Goal: Task Accomplishment & Management: Use online tool/utility

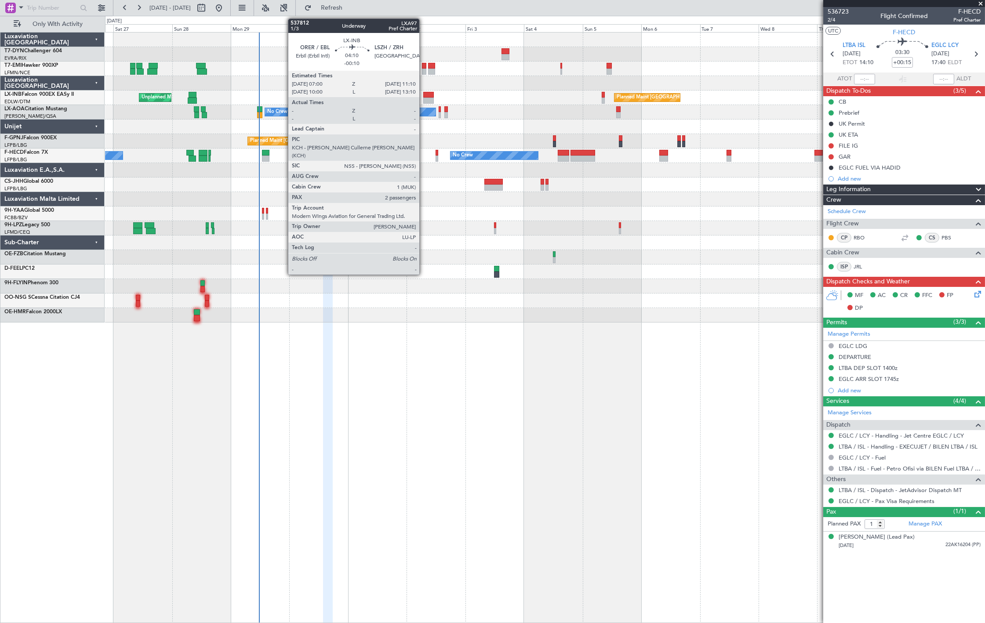
click at [424, 98] on div at bounding box center [428, 101] width 11 height 6
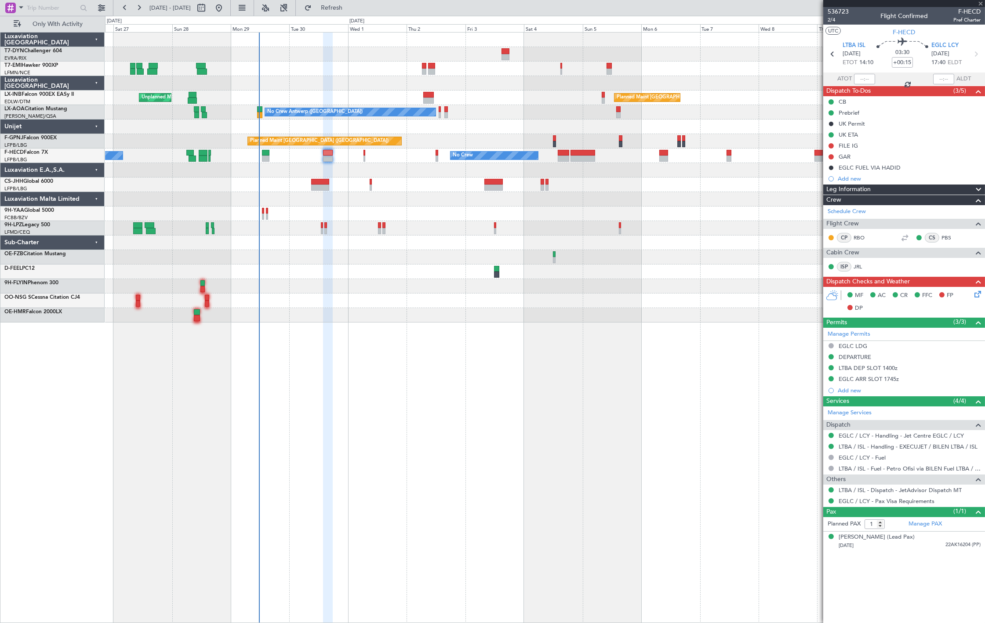
type input "-00:10"
type input "2"
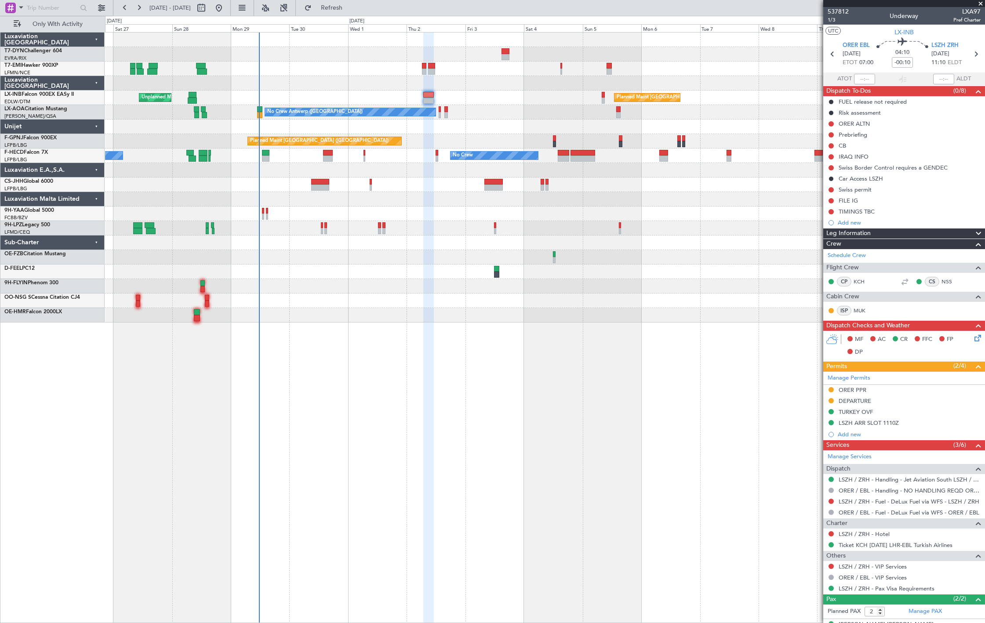
click at [607, 97] on div "Unplanned Maint Roma (Ciampino) Planned Maint [GEOGRAPHIC_DATA] ([GEOGRAPHIC_DA…" at bounding box center [545, 98] width 880 height 15
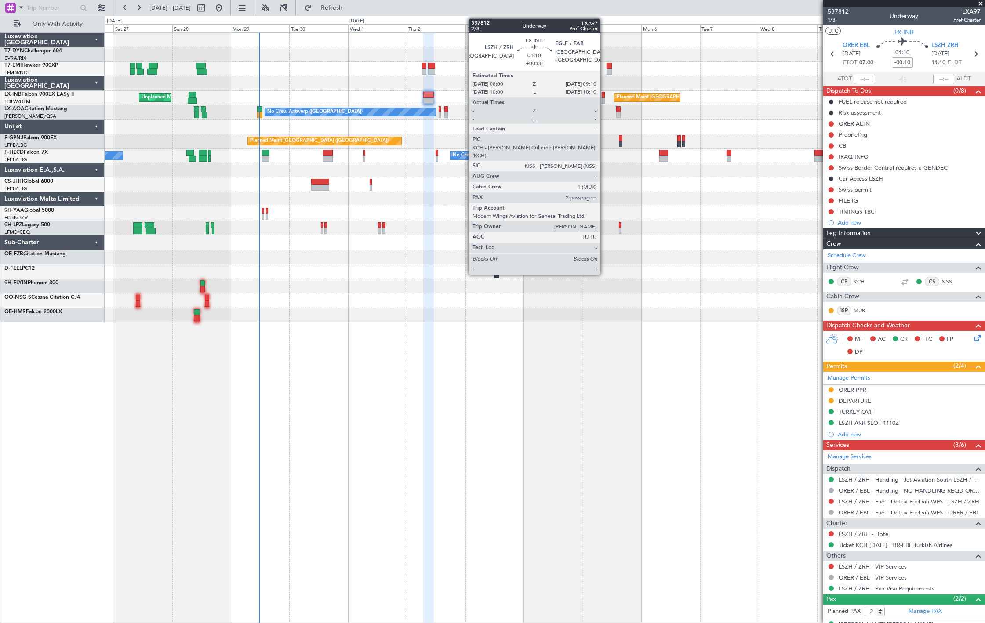
click at [604, 97] on div at bounding box center [603, 95] width 3 height 6
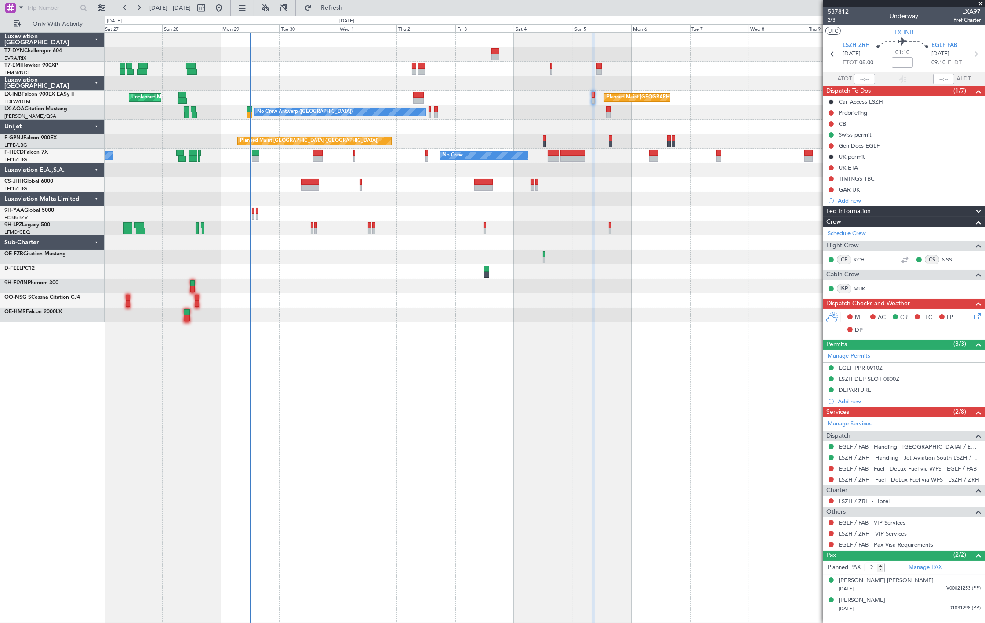
click at [130, 186] on div "Planned Maint [GEOGRAPHIC_DATA] ([GEOGRAPHIC_DATA])" at bounding box center [545, 185] width 880 height 15
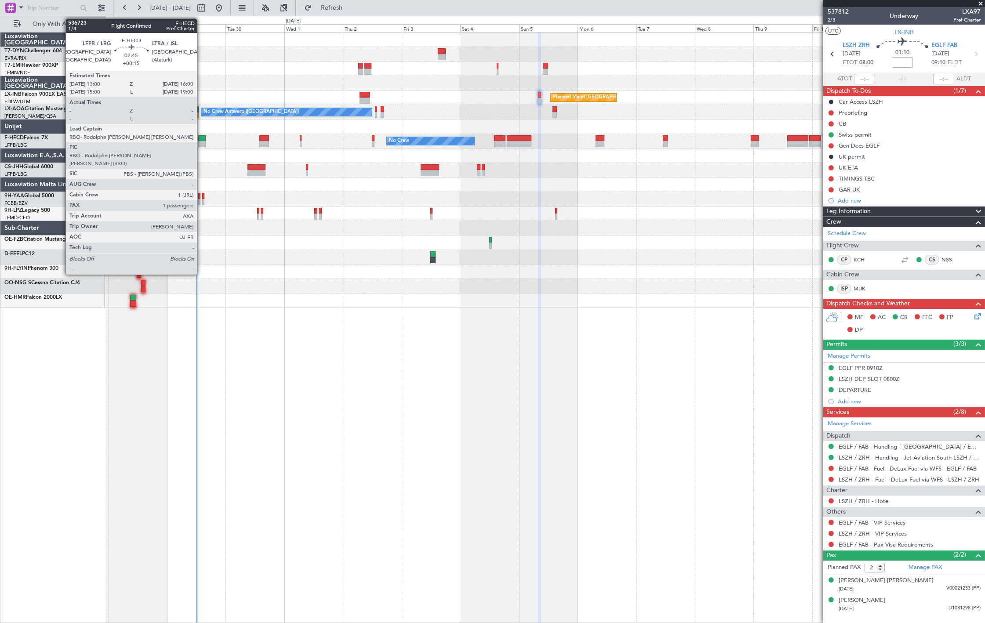
click at [201, 139] on div at bounding box center [201, 138] width 7 height 6
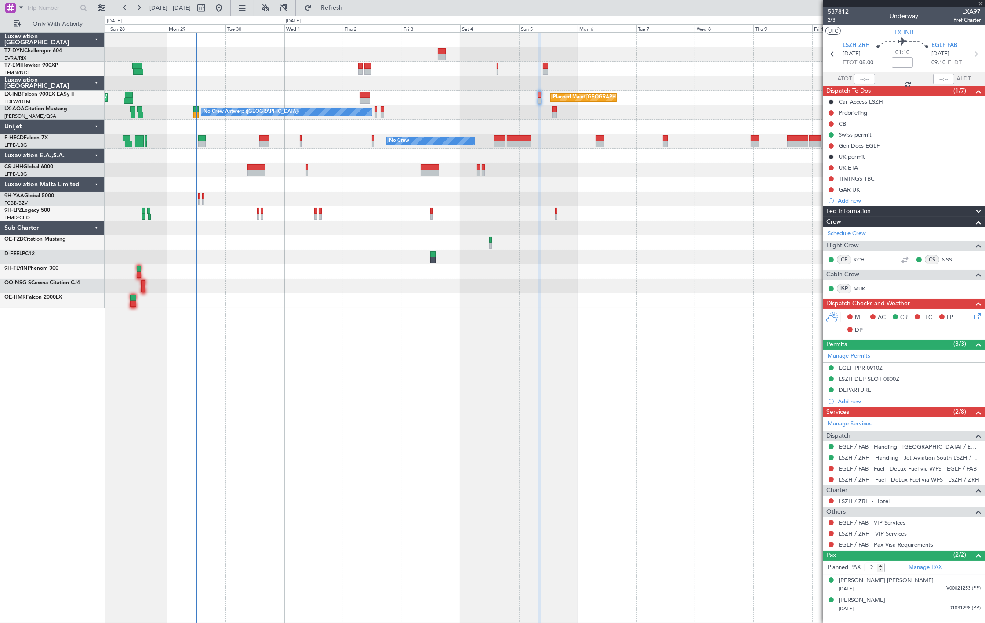
type input "+00:15"
type input "1"
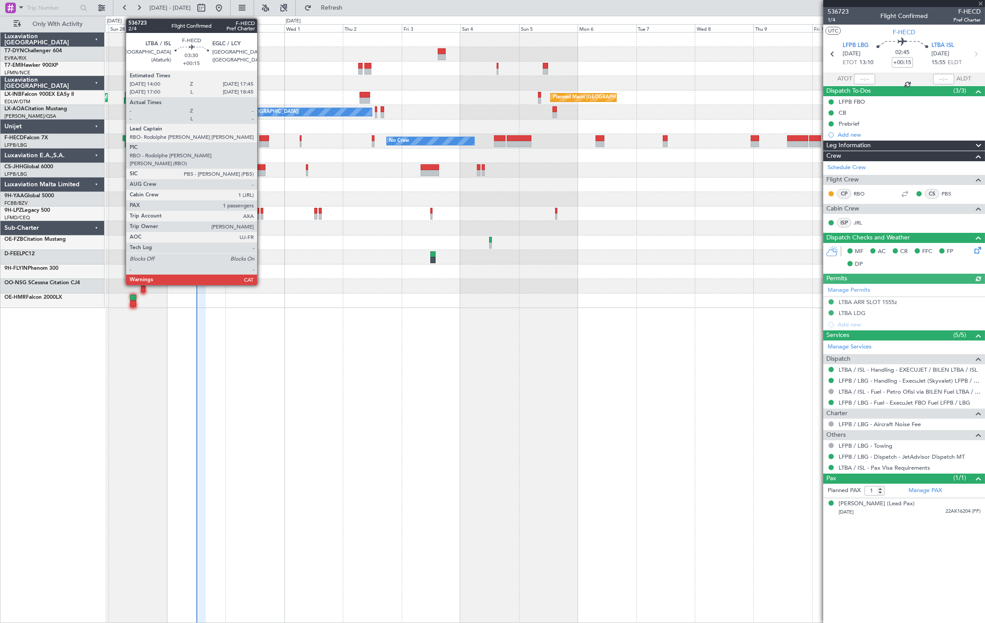
click at [262, 142] on div at bounding box center [263, 144] width 9 height 6
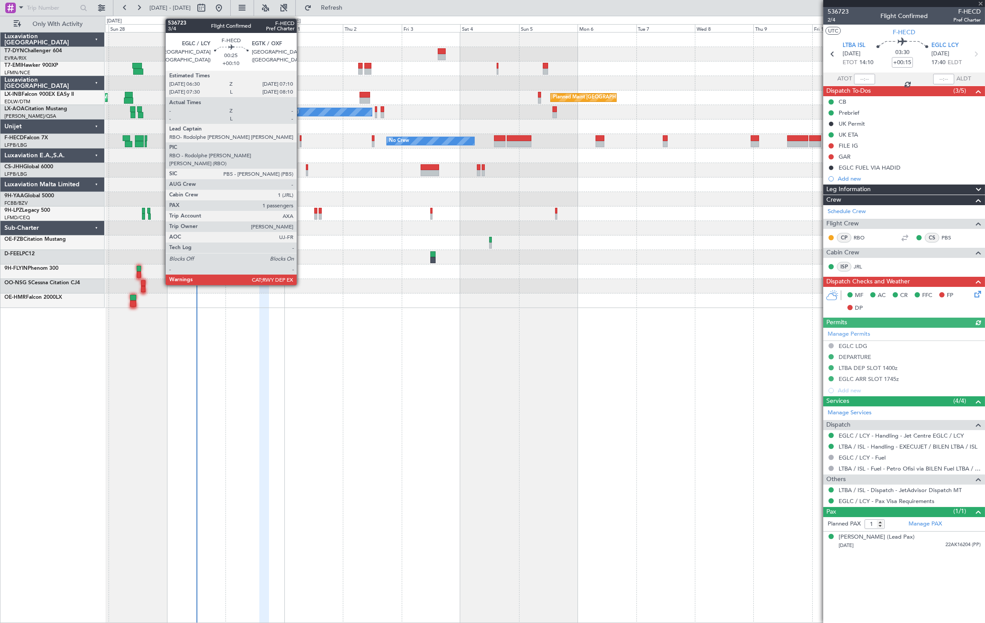
click at [301, 142] on div at bounding box center [301, 144] width 2 height 6
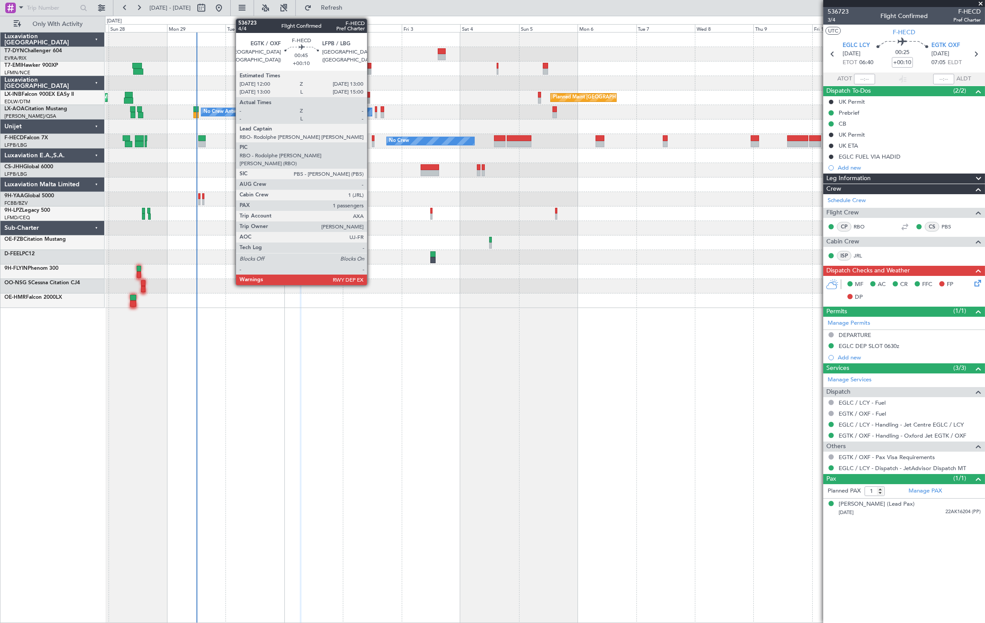
click at [372, 142] on div at bounding box center [373, 144] width 3 height 6
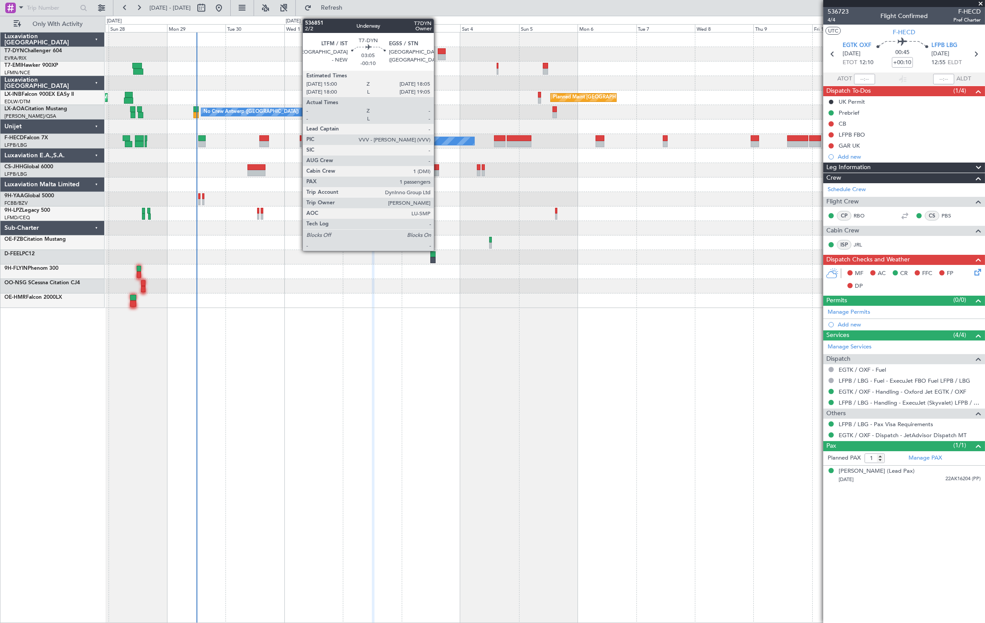
click at [438, 55] on div at bounding box center [442, 57] width 8 height 6
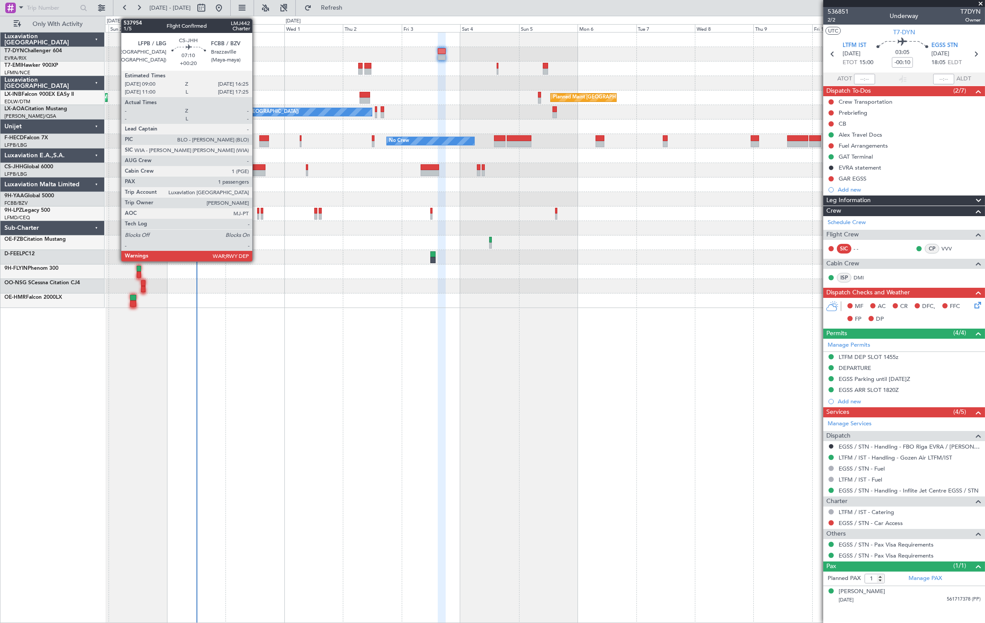
click at [257, 167] on div at bounding box center [256, 167] width 18 height 6
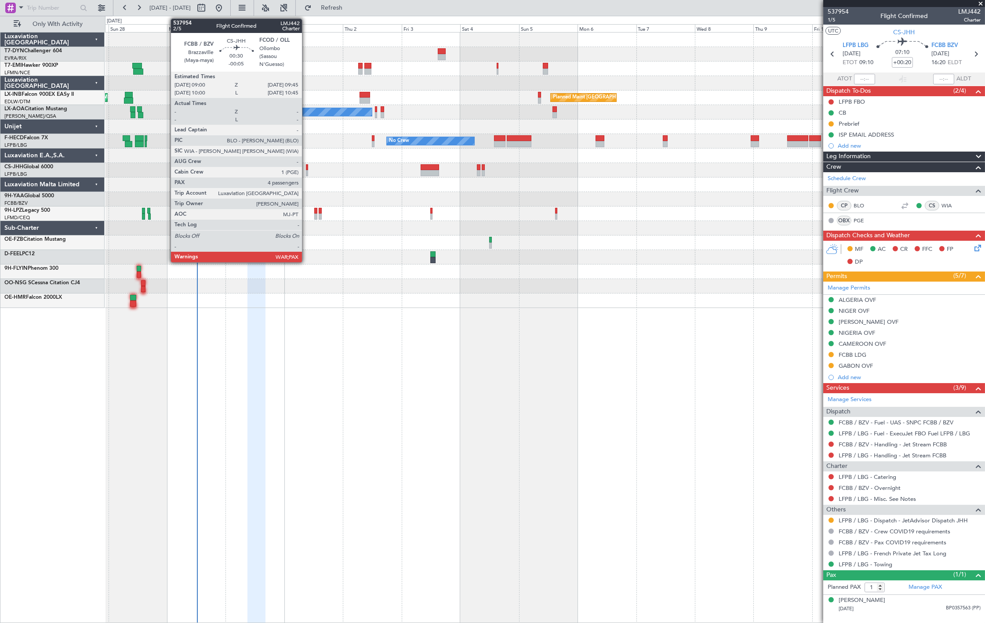
click at [306, 173] on div at bounding box center [307, 173] width 2 height 6
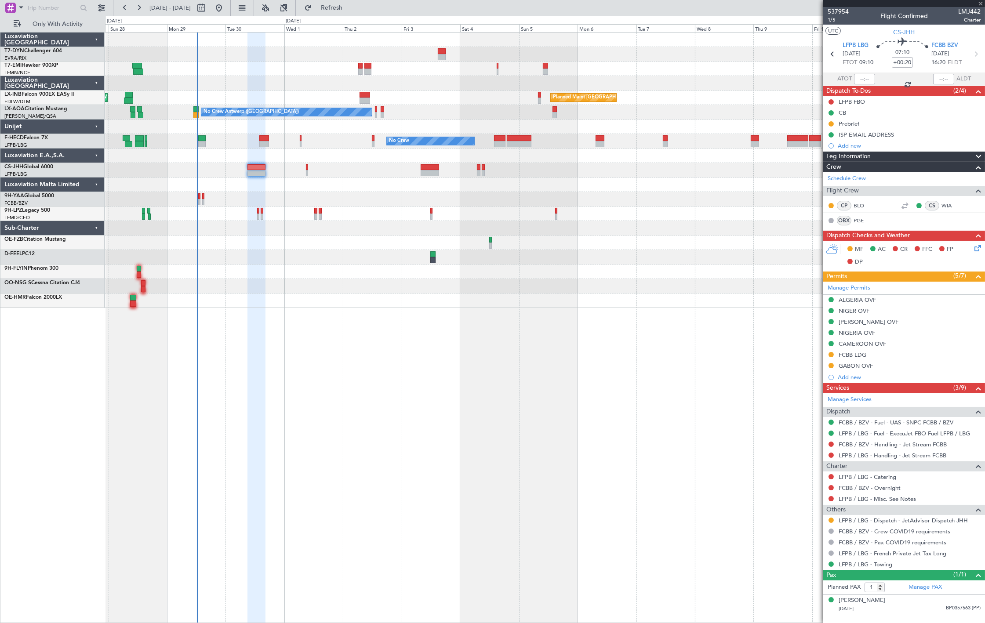
type input "-00:05"
type input "5"
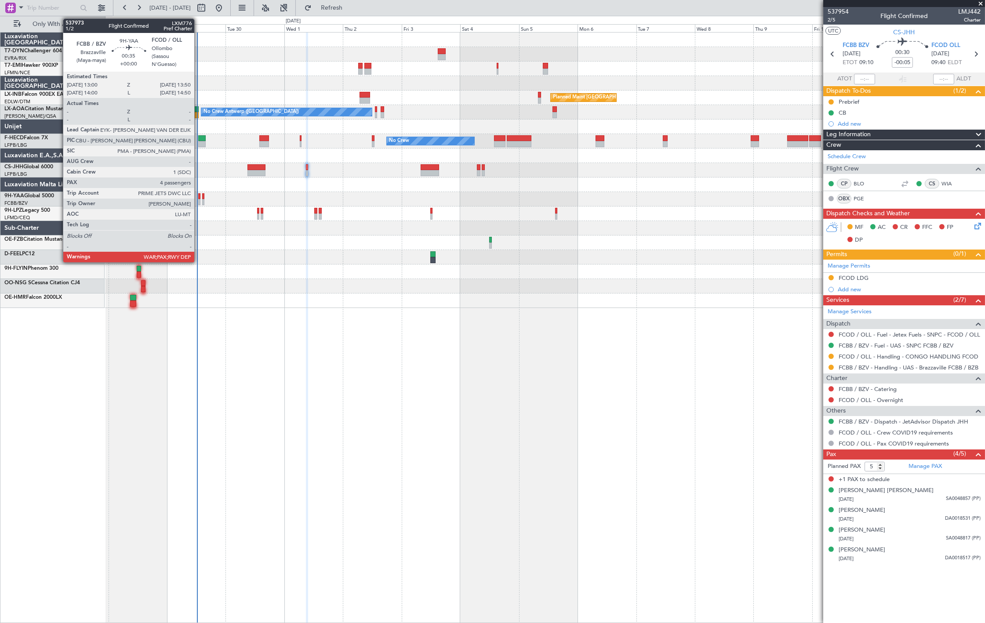
click at [199, 200] on div at bounding box center [199, 202] width 2 height 6
type input "4"
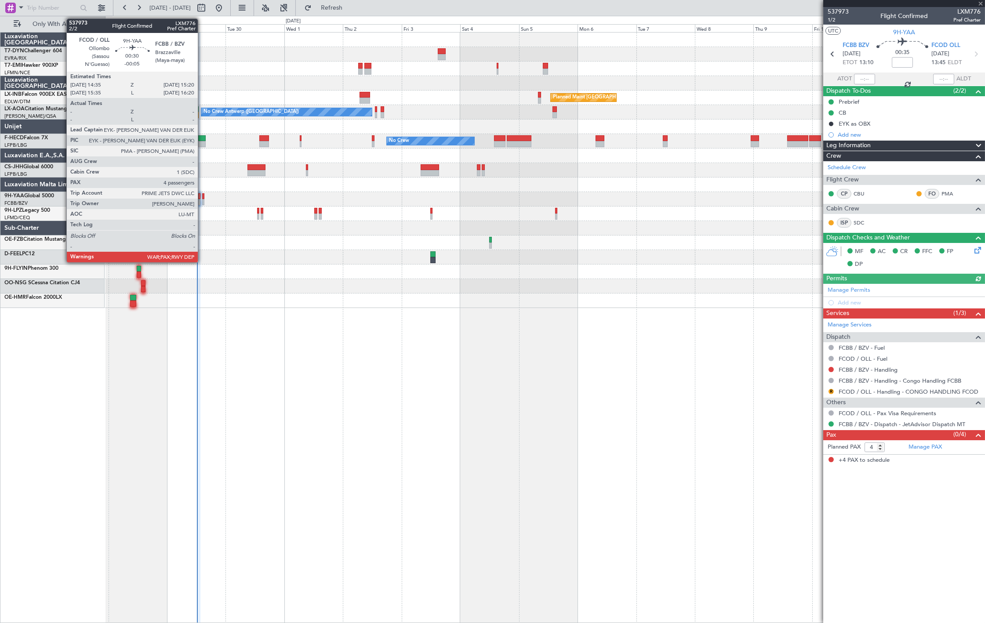
click at [202, 200] on div at bounding box center [203, 202] width 2 height 6
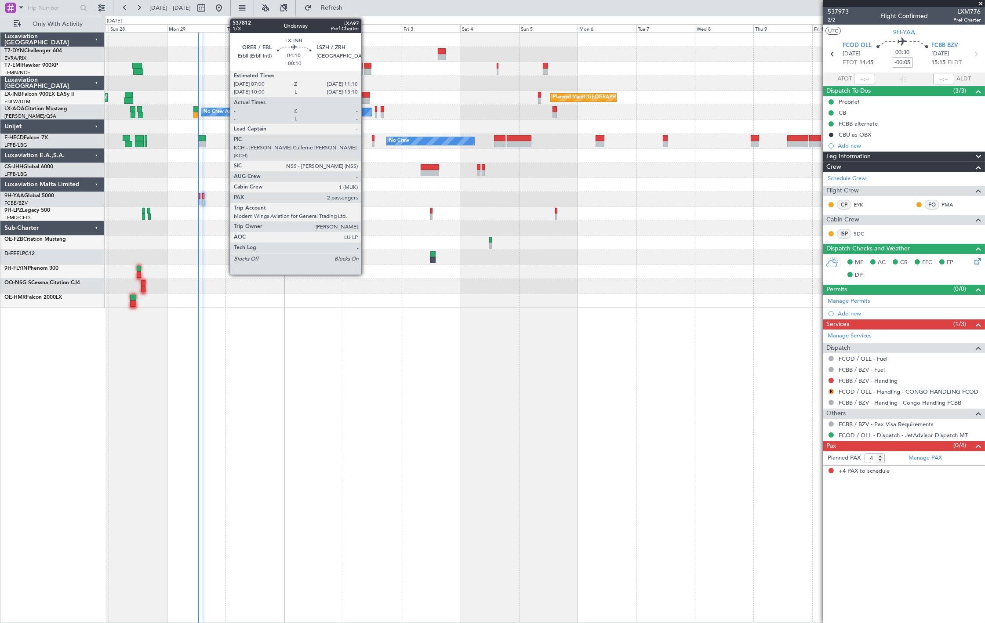
click at [366, 98] on div at bounding box center [365, 101] width 11 height 6
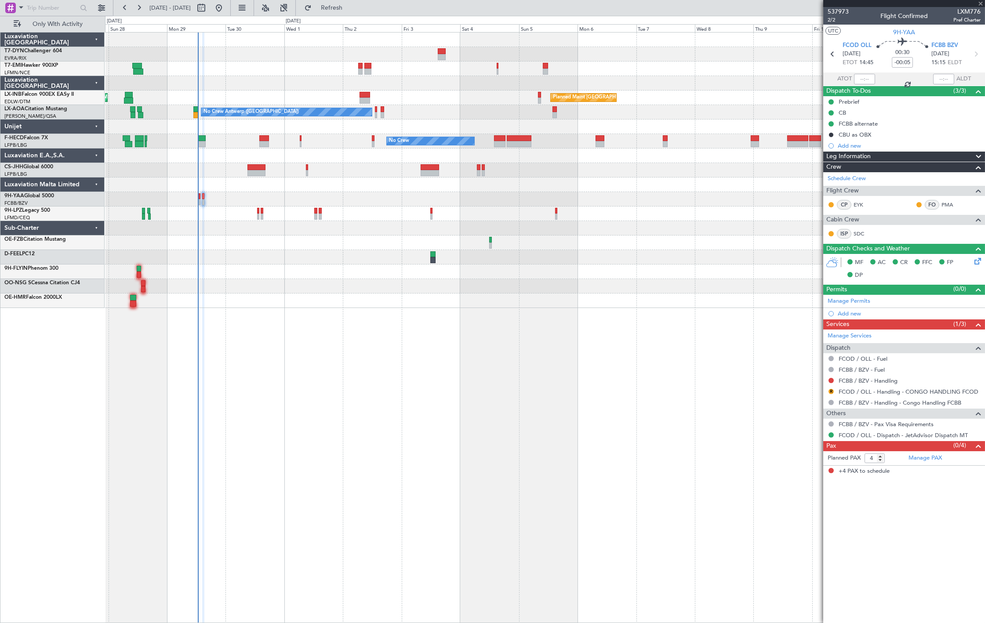
type input "-00:10"
type input "2"
